Goal: Navigation & Orientation: Find specific page/section

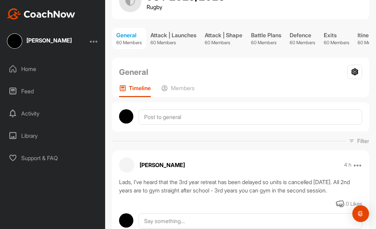
scroll to position [30, 0]
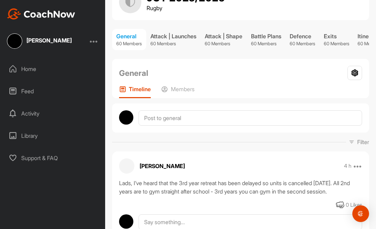
click at [167, 36] on div "Attack | Launches" at bounding box center [173, 36] width 46 height 8
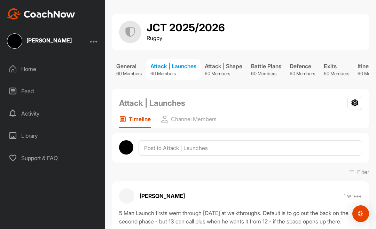
click at [229, 69] on div "Attack | Shape" at bounding box center [224, 66] width 38 height 8
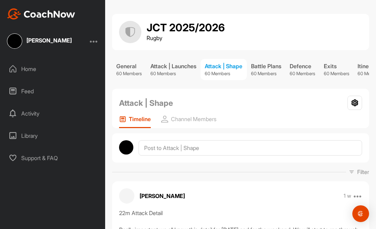
click at [270, 62] on div "Battle Plans" at bounding box center [266, 66] width 30 height 8
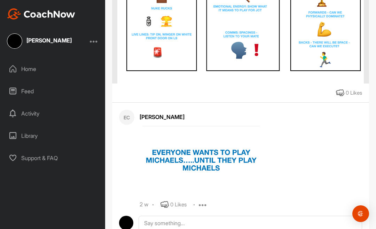
scroll to position [731, 0]
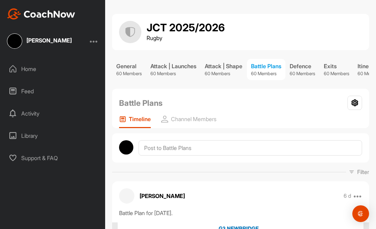
click at [315, 70] on p "60 Members" at bounding box center [302, 73] width 25 height 7
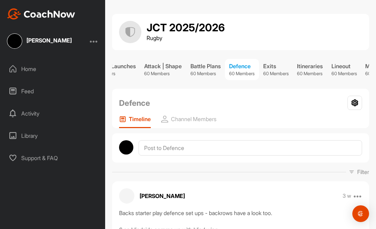
scroll to position [0, 65]
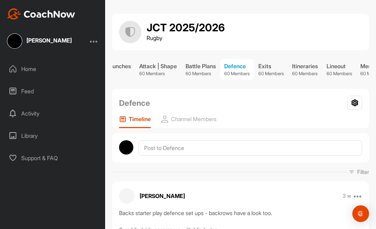
click at [284, 70] on p "60 Members" at bounding box center [270, 73] width 25 height 7
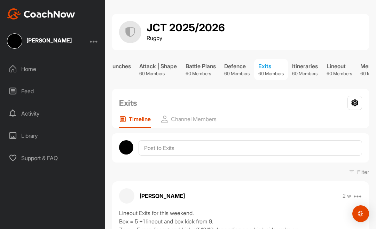
click at [318, 62] on div "Itineraries" at bounding box center [305, 66] width 26 height 8
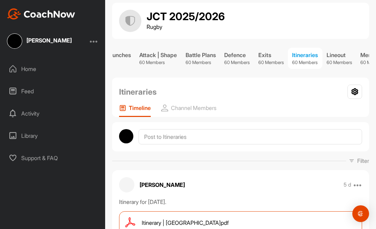
scroll to position [13, 0]
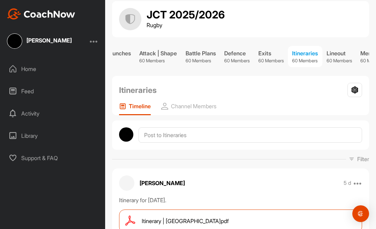
click at [352, 57] on p "60 Members" at bounding box center [339, 60] width 25 height 7
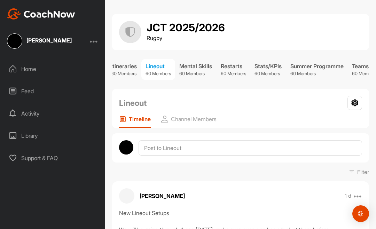
scroll to position [0, 247]
click at [207, 62] on div "Mental Skills" at bounding box center [195, 66] width 33 height 8
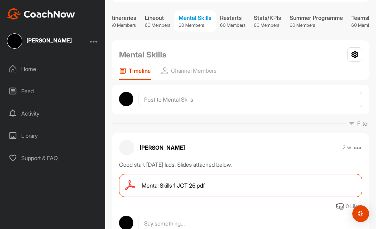
scroll to position [48, 0]
click at [324, 175] on div "Mental Skills 1 JCT 26.pdf" at bounding box center [240, 186] width 243 height 23
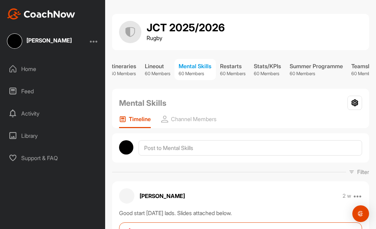
scroll to position [0, 0]
click at [201, 116] on div "Channel Members" at bounding box center [188, 122] width 55 height 13
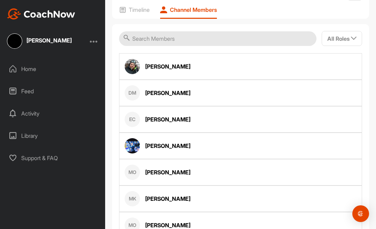
scroll to position [100, 0]
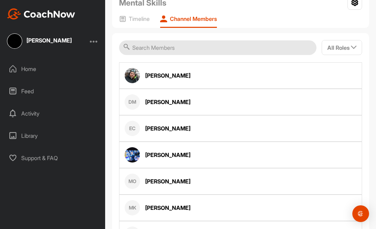
click at [129, 68] on img at bounding box center [132, 75] width 15 height 15
click at [150, 71] on div "Andy Skehan" at bounding box center [167, 75] width 45 height 8
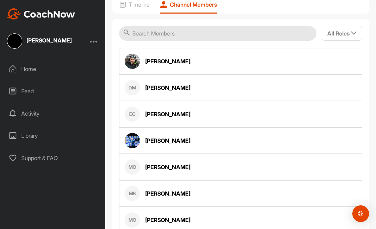
scroll to position [115, 0]
click at [134, 133] on img at bounding box center [132, 140] width 15 height 15
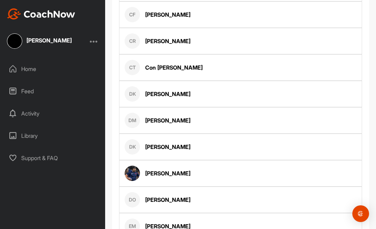
scroll to position [641, 0]
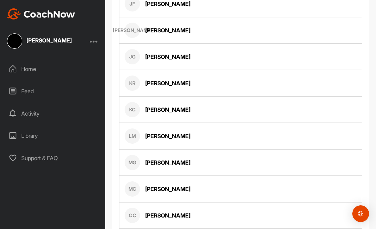
click at [35, 38] on div "[PERSON_NAME]" at bounding box center [48, 41] width 45 height 6
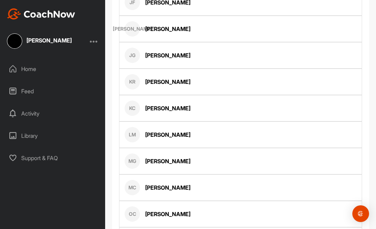
scroll to position [1153, 0]
click at [7, 33] on div "[PERSON_NAME]" at bounding box center [52, 40] width 105 height 15
click at [94, 37] on div at bounding box center [94, 41] width 8 height 8
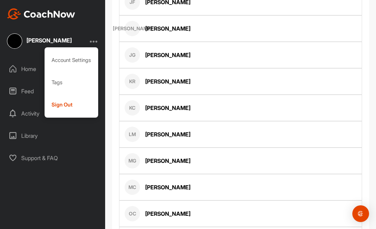
click at [10, 33] on img at bounding box center [14, 40] width 15 height 15
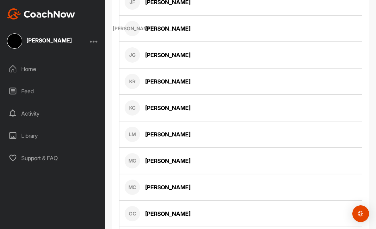
click at [12, 33] on img at bounding box center [14, 40] width 15 height 15
click at [93, 37] on div at bounding box center [94, 41] width 8 height 8
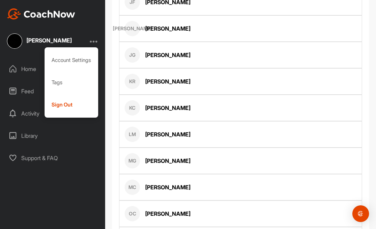
click at [57, 49] on div "Account Settings" at bounding box center [72, 60] width 54 height 22
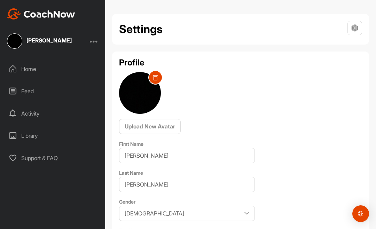
click at [154, 75] on icon at bounding box center [155, 78] width 5 height 6
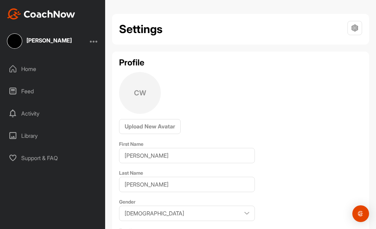
click at [19, 60] on div "Home" at bounding box center [53, 68] width 98 height 17
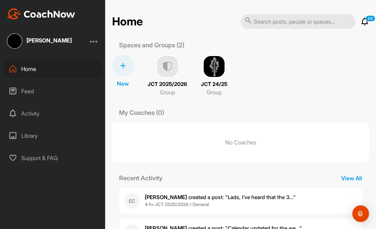
click at [19, 33] on img at bounding box center [14, 40] width 15 height 15
